Goal: Check status: Check status

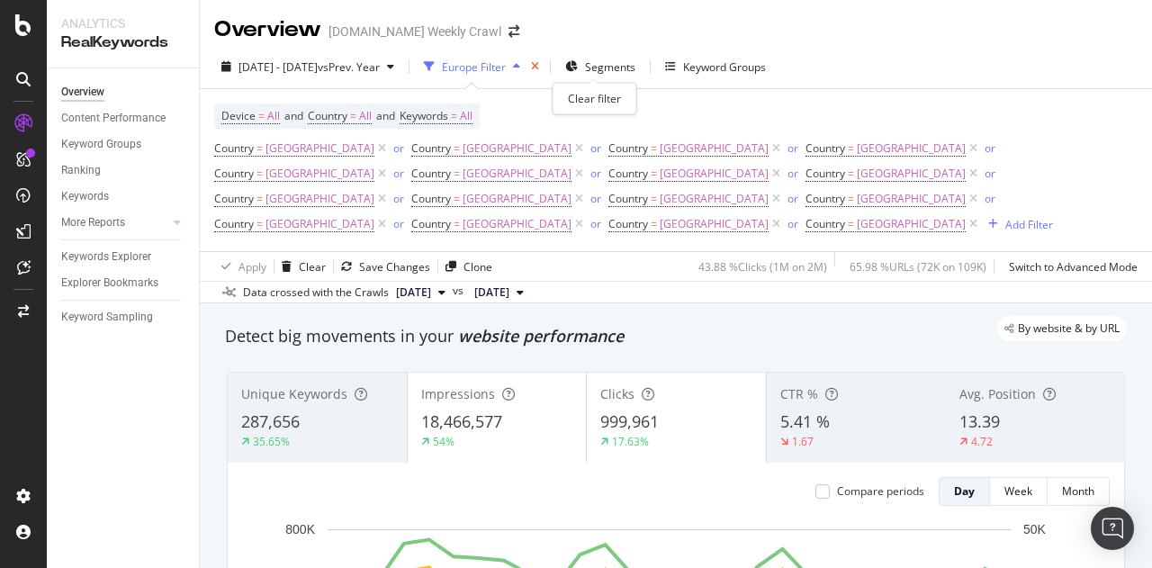
click at [539, 66] on icon "times" at bounding box center [535, 66] width 8 height 11
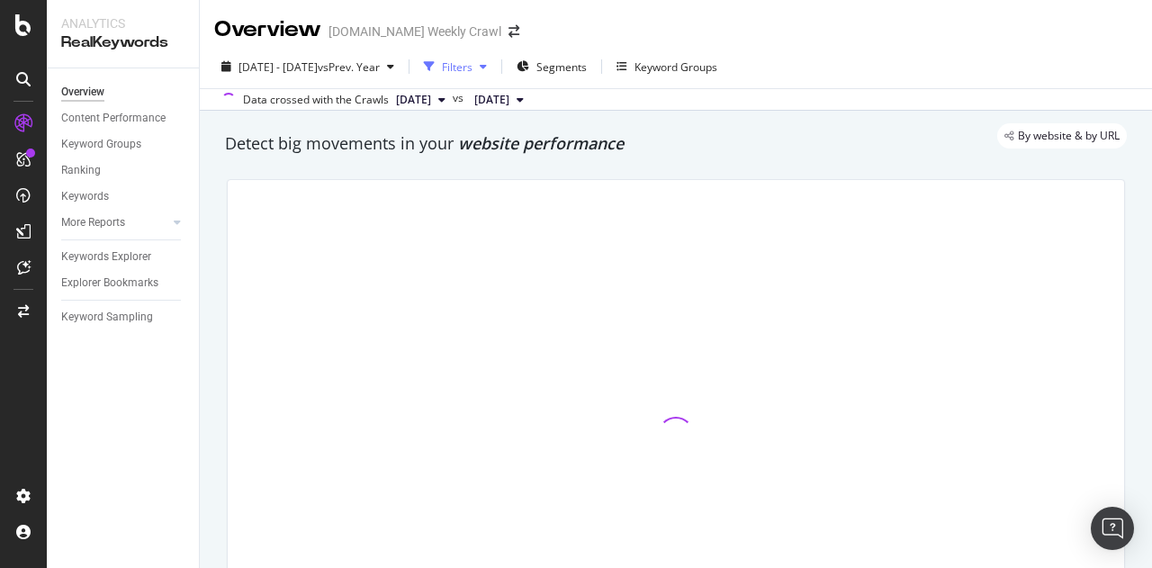
click at [472, 67] on div "Filters" at bounding box center [457, 66] width 31 height 15
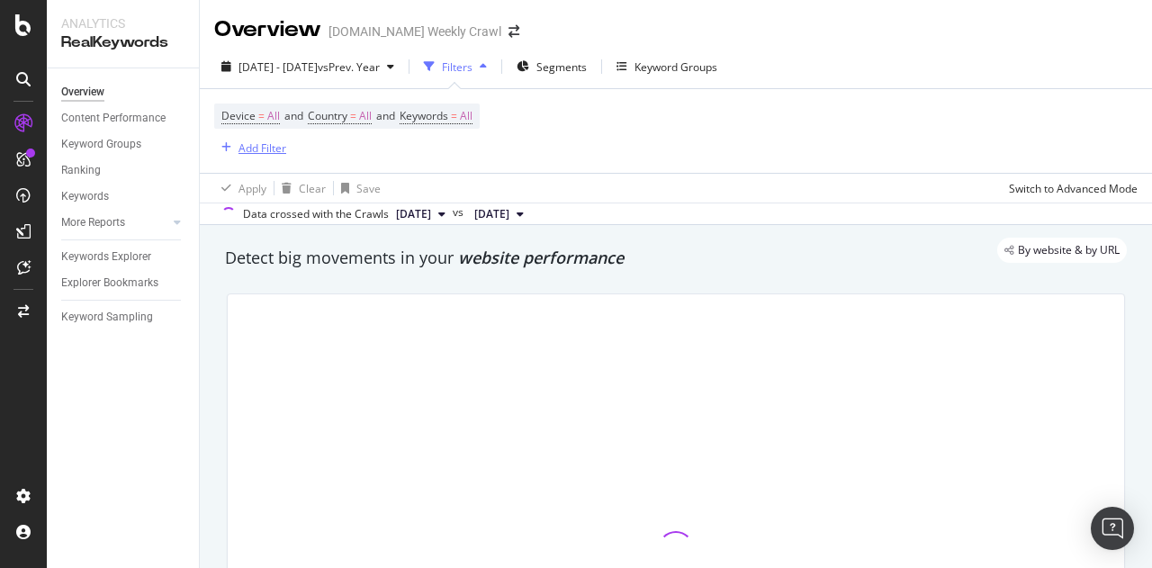
click at [220, 145] on div "button" at bounding box center [226, 147] width 24 height 11
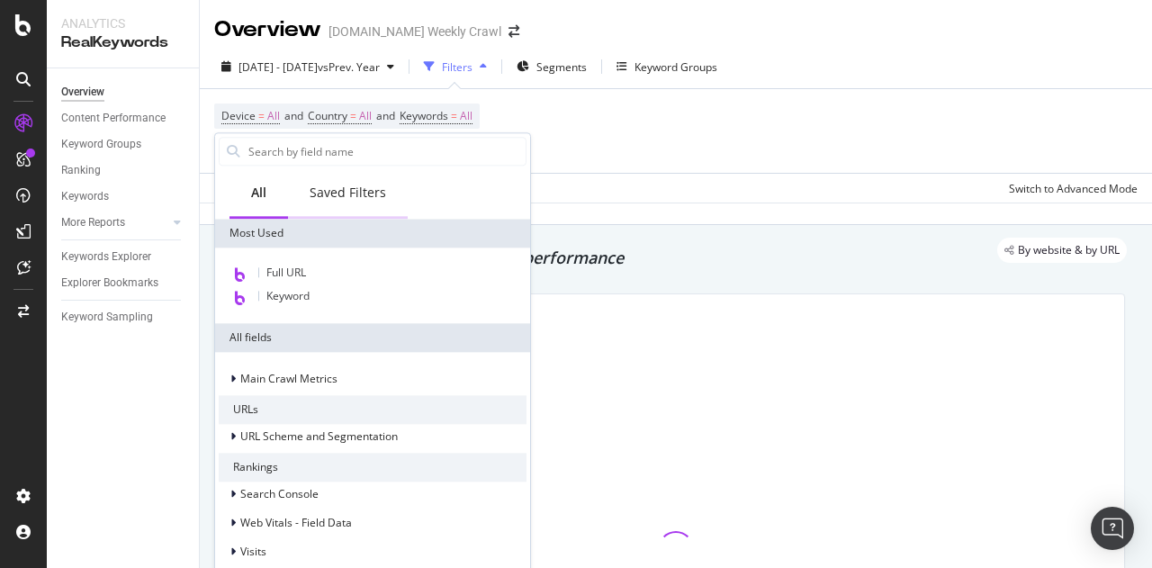
click at [356, 190] on div "Saved Filters" at bounding box center [348, 193] width 76 height 18
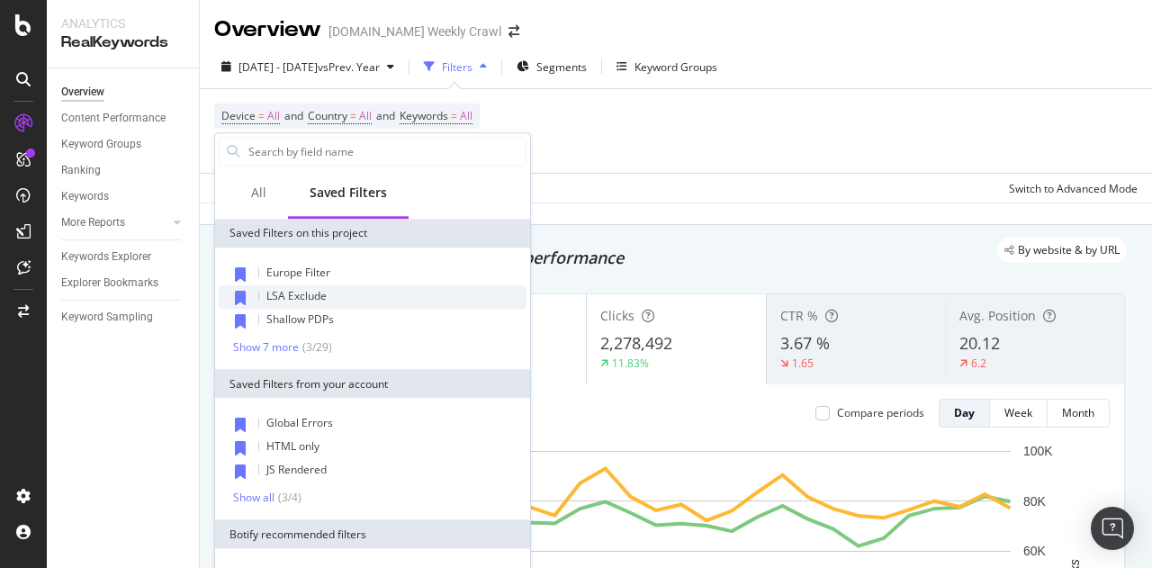
click at [358, 297] on div "LSA Exclude" at bounding box center [373, 296] width 308 height 23
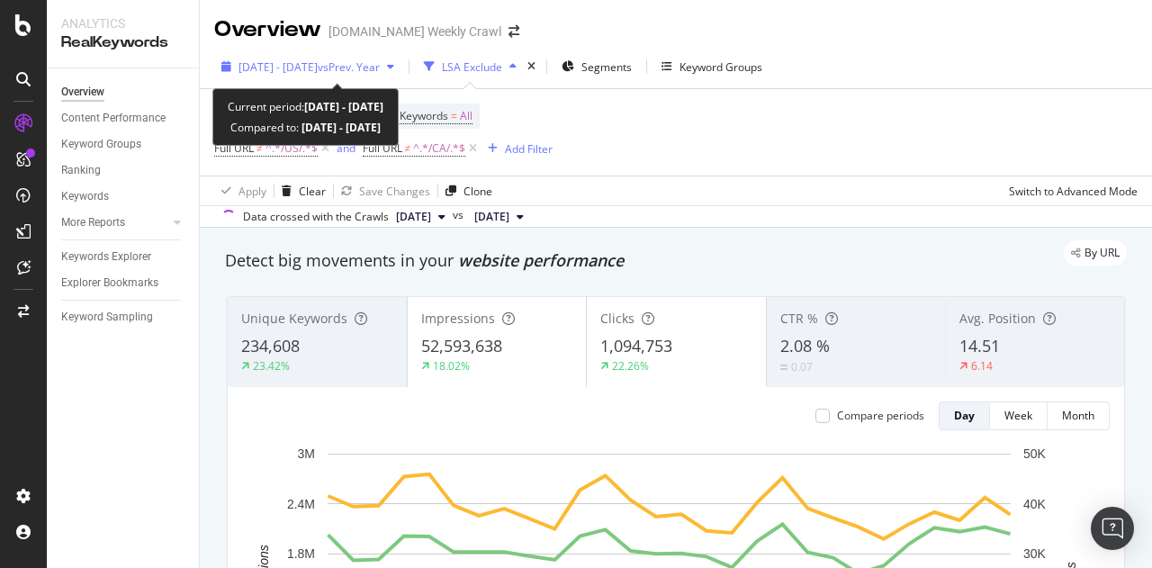
click at [380, 61] on span "vs Prev. Year" at bounding box center [349, 66] width 62 height 15
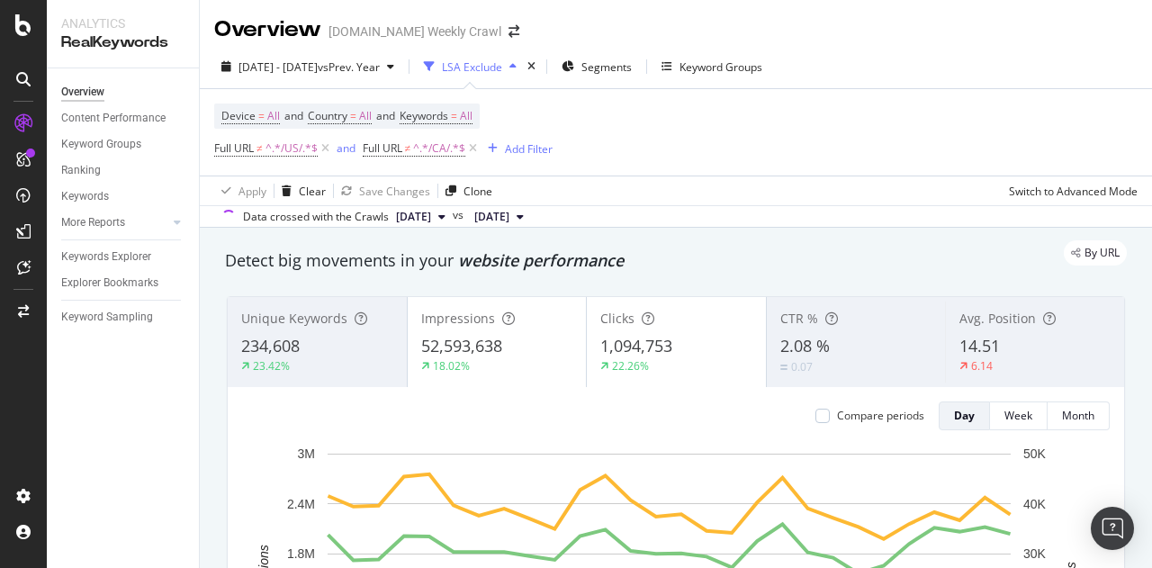
click at [679, 148] on div "Device = All and Country = All and Keywords = All Full URL ≠ ^.*/US/.*$ and Ful…" at bounding box center [675, 132] width 923 height 86
click at [380, 66] on span "vs Prev. Year" at bounding box center [349, 66] width 62 height 15
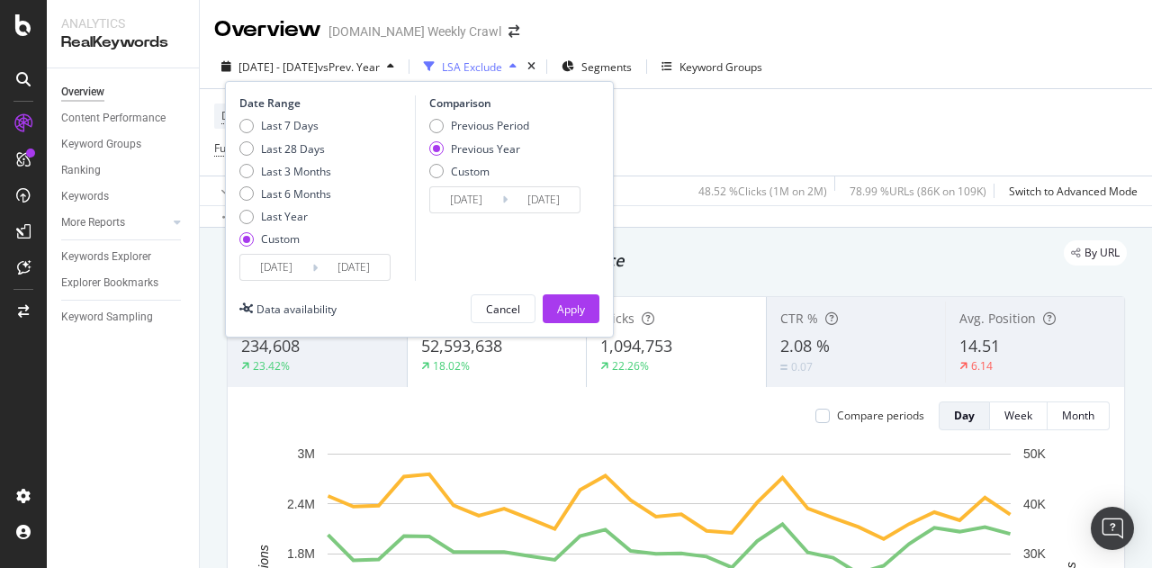
click at [291, 269] on input "[DATE]" at bounding box center [276, 267] width 72 height 25
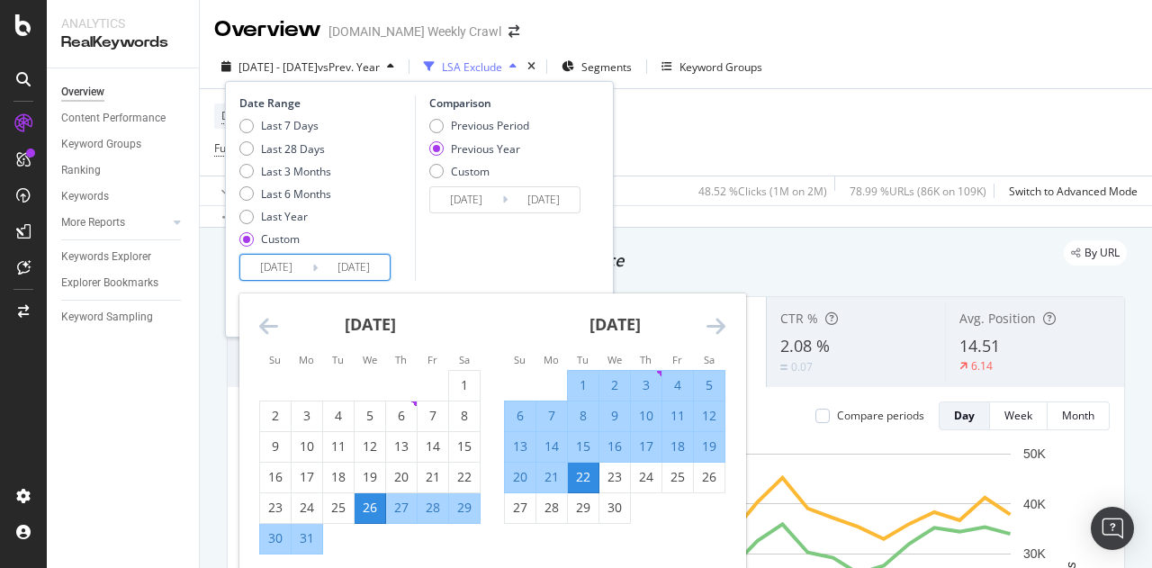
click at [722, 327] on icon "Move forward to switch to the next month." at bounding box center [715, 326] width 19 height 22
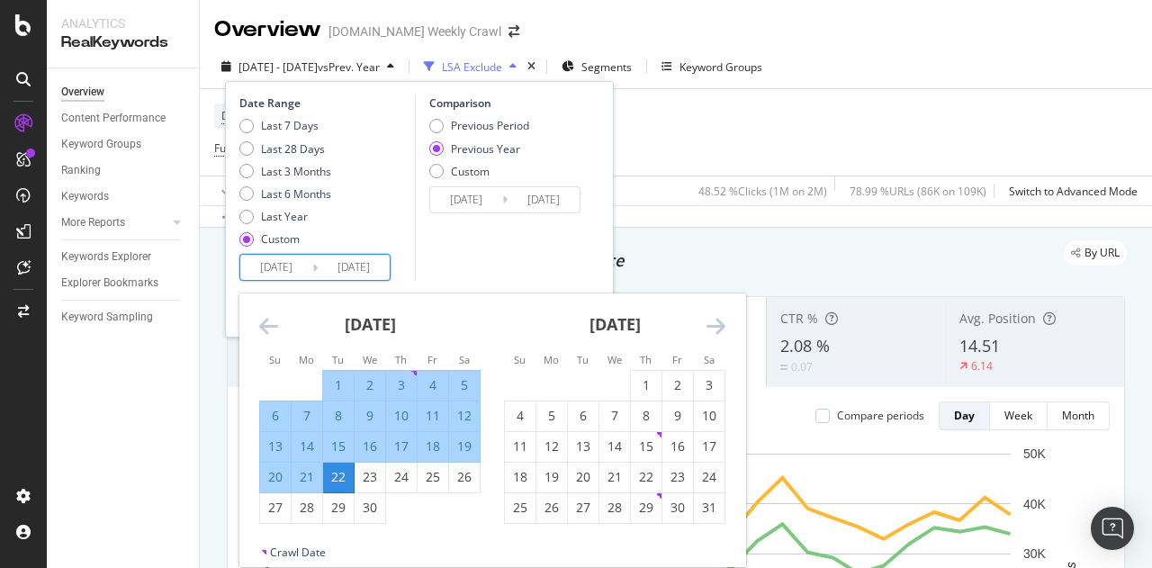
click at [722, 327] on icon "Move forward to switch to the next month." at bounding box center [715, 326] width 19 height 22
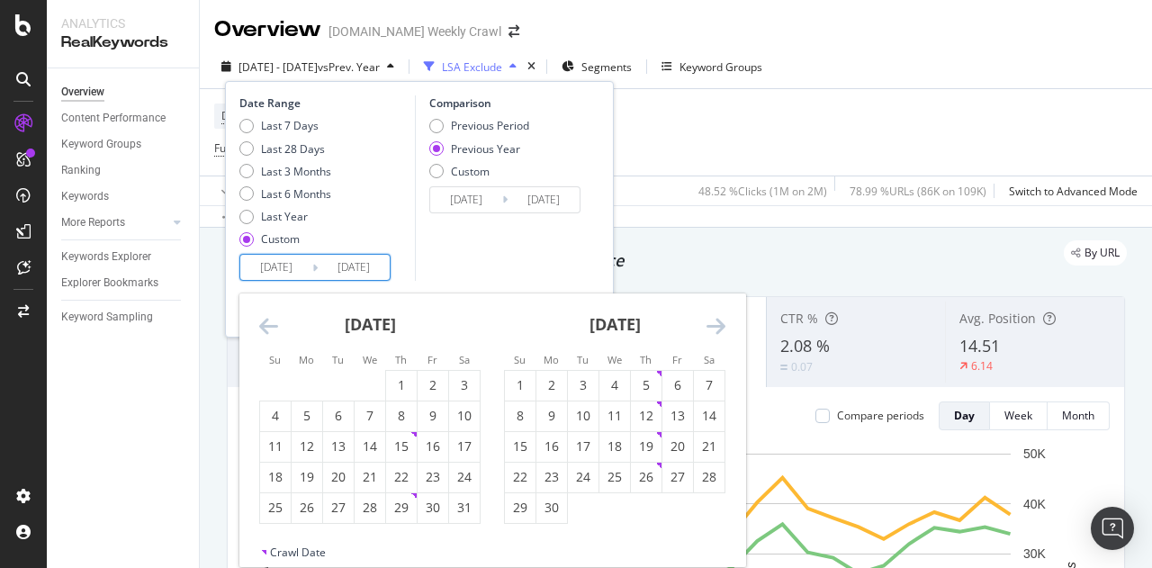
click at [722, 327] on icon "Move forward to switch to the next month." at bounding box center [715, 326] width 19 height 22
click at [540, 386] on div "1" at bounding box center [551, 385] width 31 height 18
type input "[DATE]"
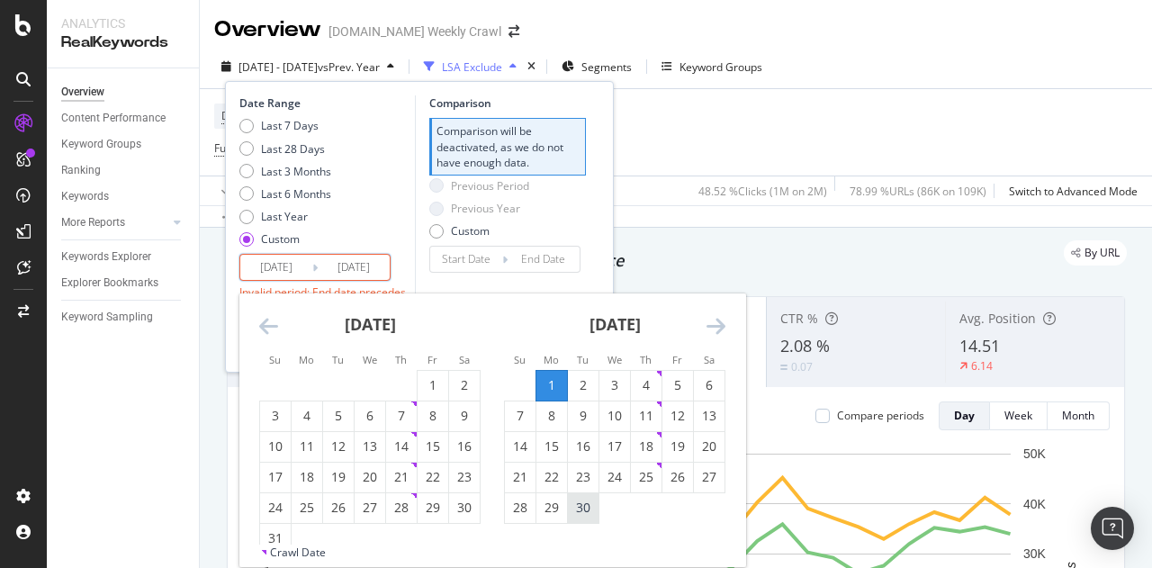
click at [594, 510] on div "30" at bounding box center [583, 508] width 31 height 18
type input "[DATE]"
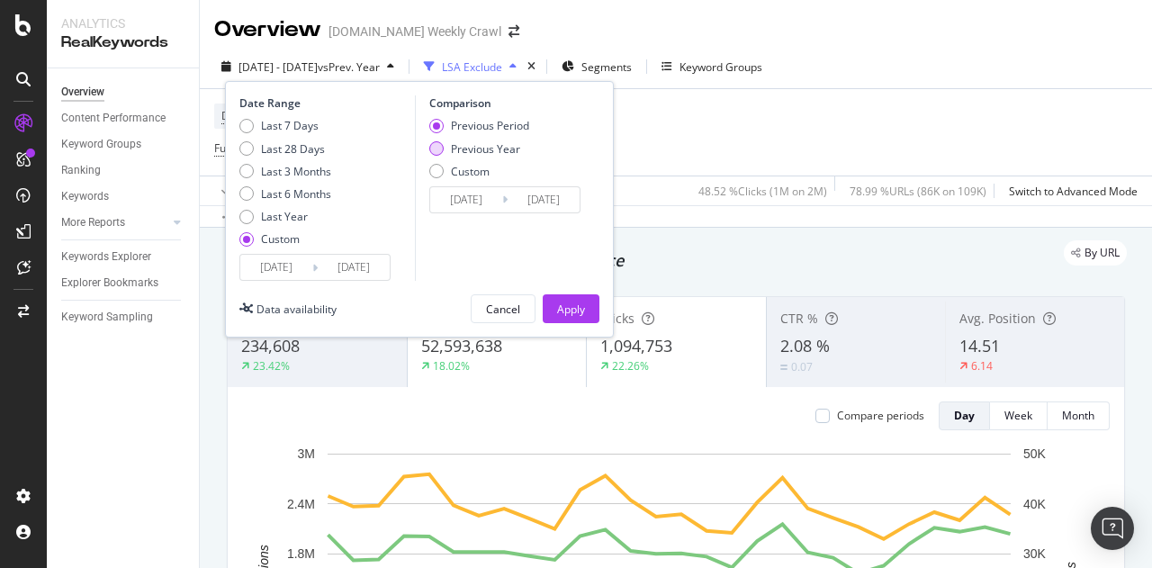
click at [493, 149] on div "Previous Year" at bounding box center [485, 148] width 69 height 15
type input "[DATE]"
click at [571, 321] on div "Apply" at bounding box center [571, 308] width 28 height 27
